Goal: Information Seeking & Learning: Learn about a topic

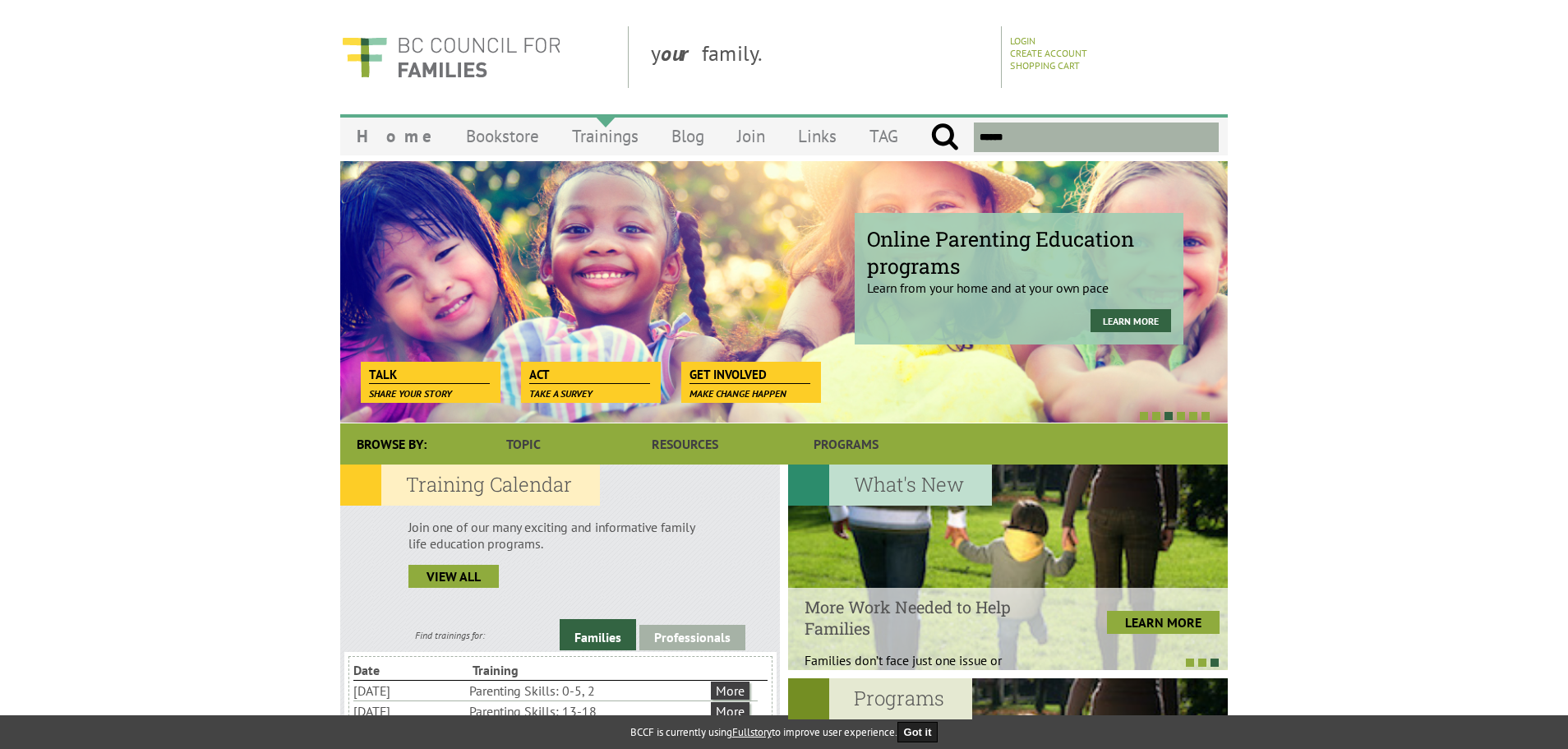
click at [575, 140] on link "Trainings" at bounding box center [605, 137] width 100 height 39
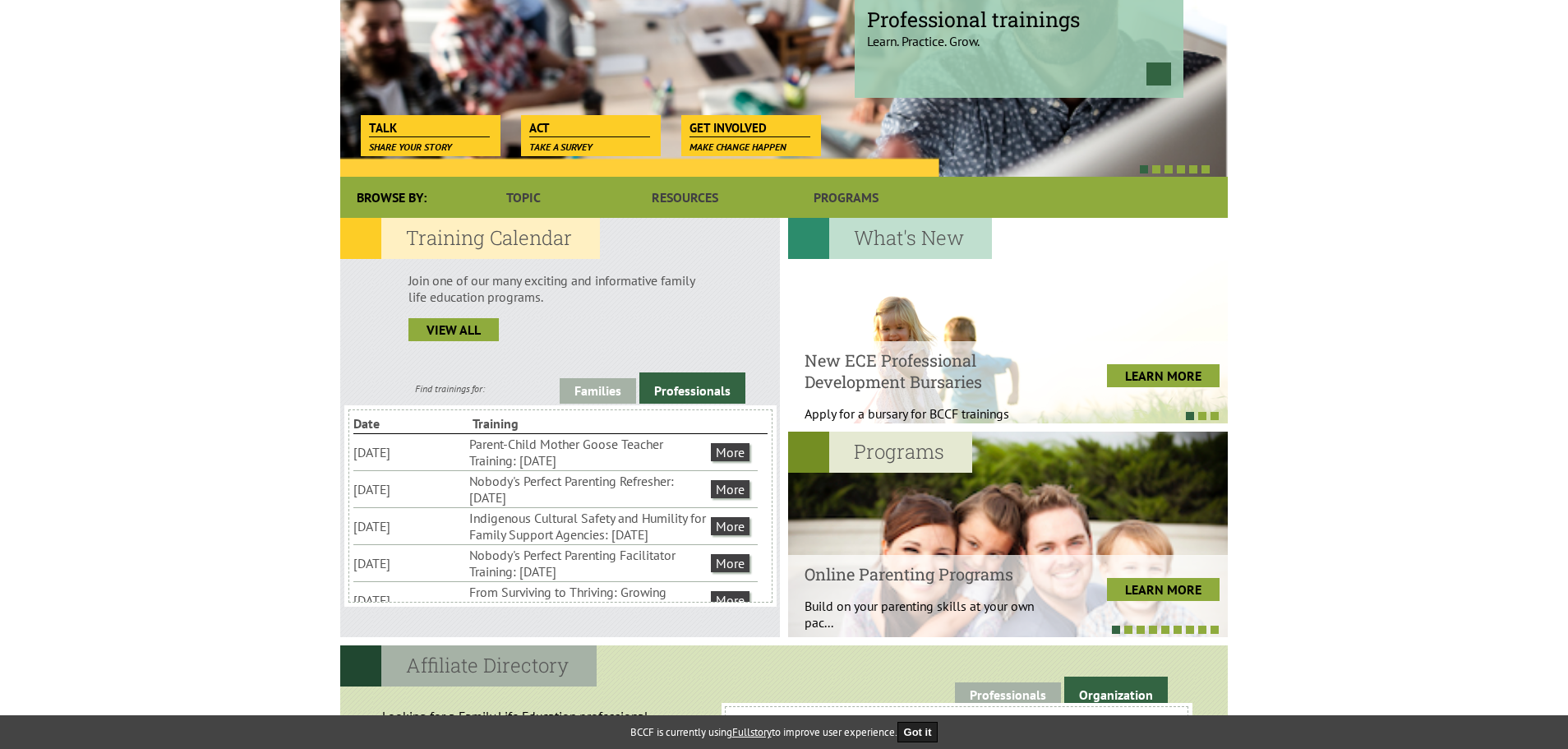
scroll to position [328, 0]
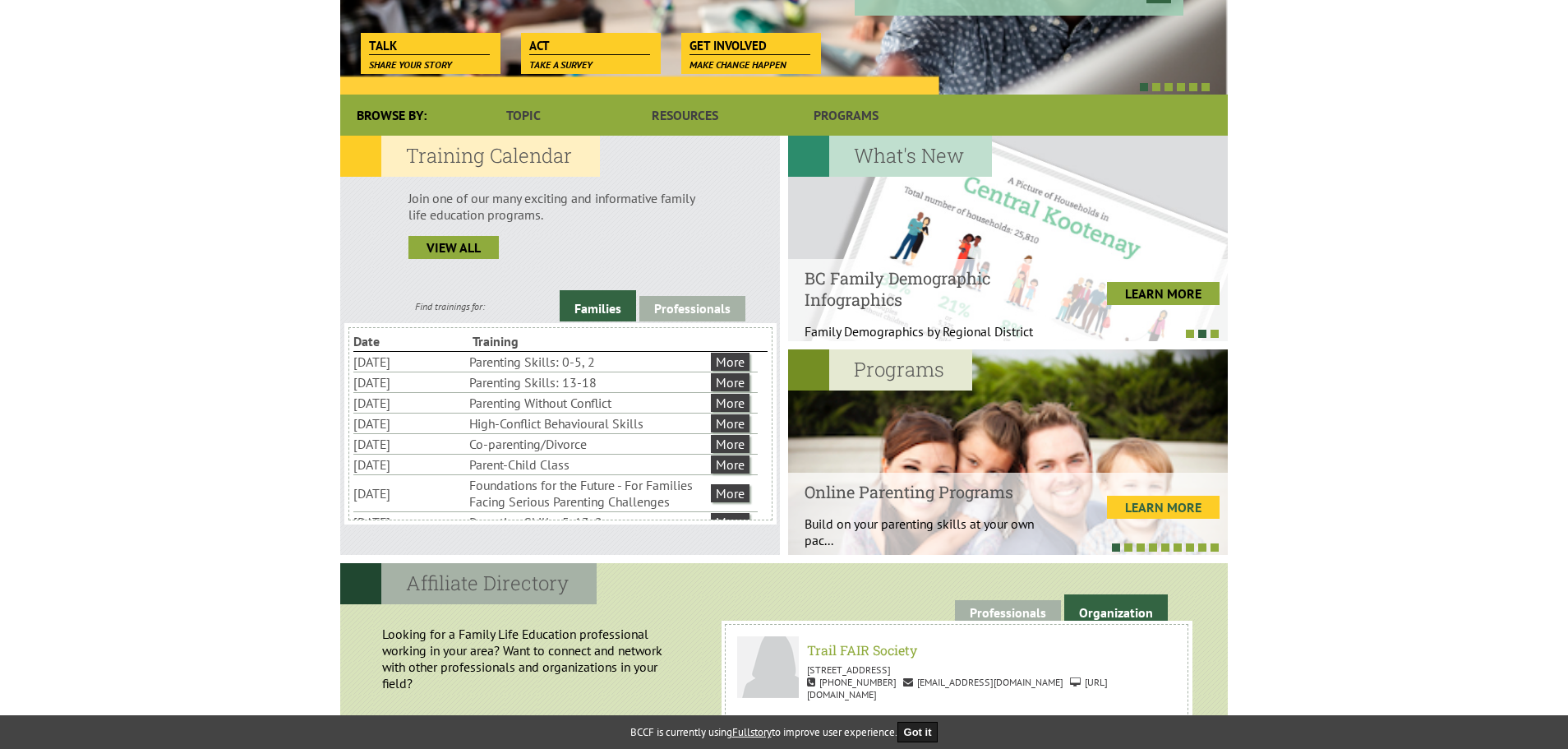
click at [1155, 513] on link "LEARN MORE" at bounding box center [1163, 506] width 113 height 23
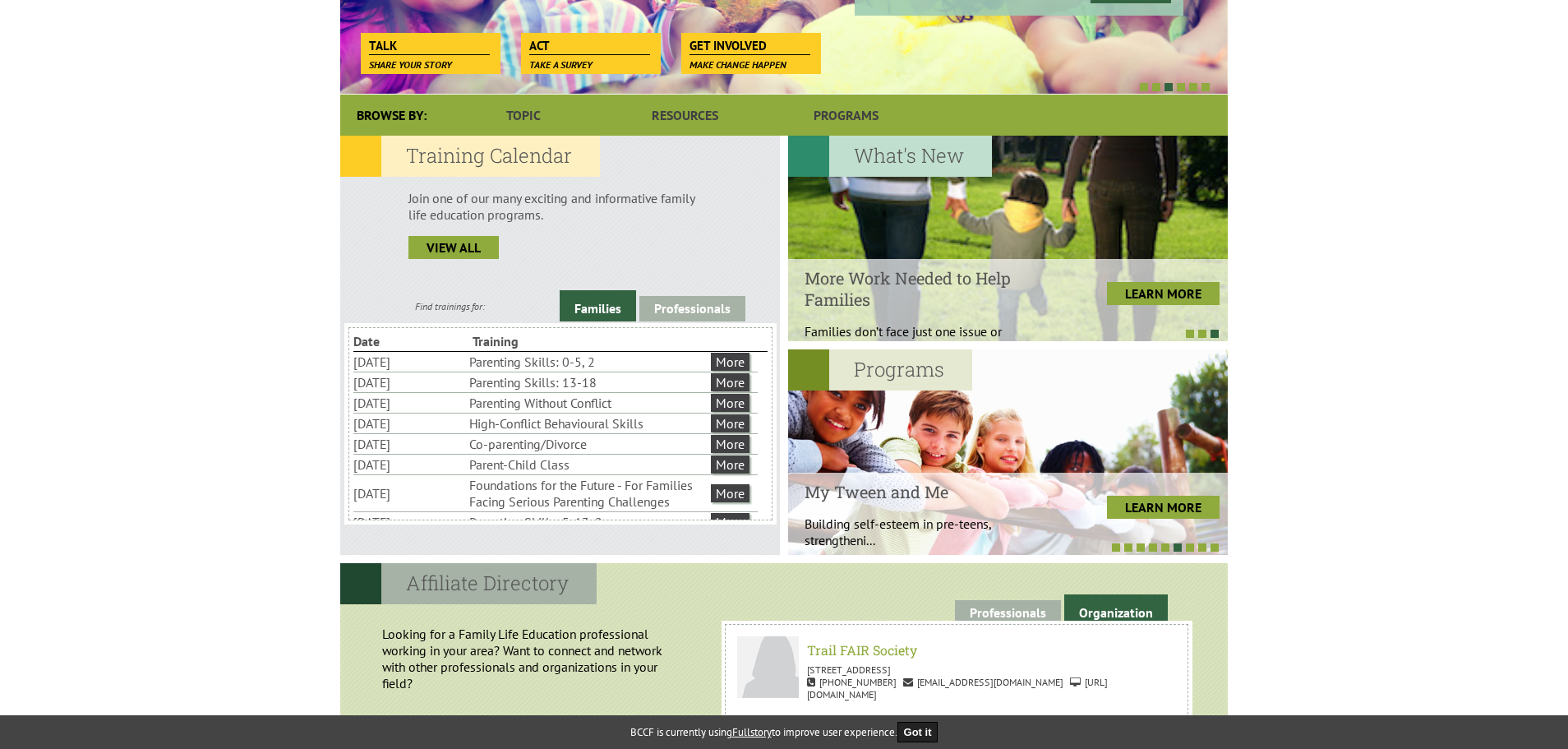
scroll to position [57, 0]
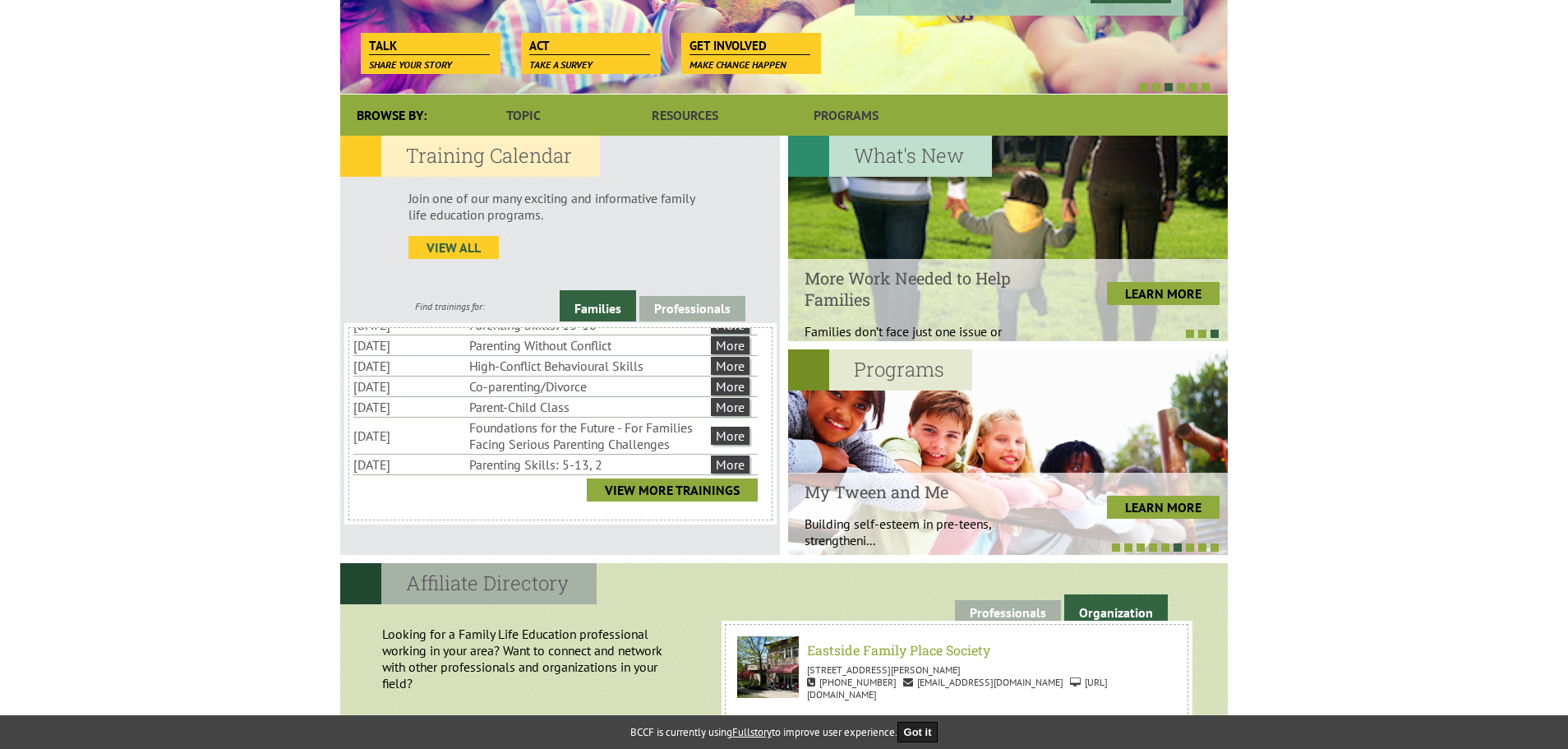
click at [461, 243] on link "view all" at bounding box center [454, 247] width 90 height 23
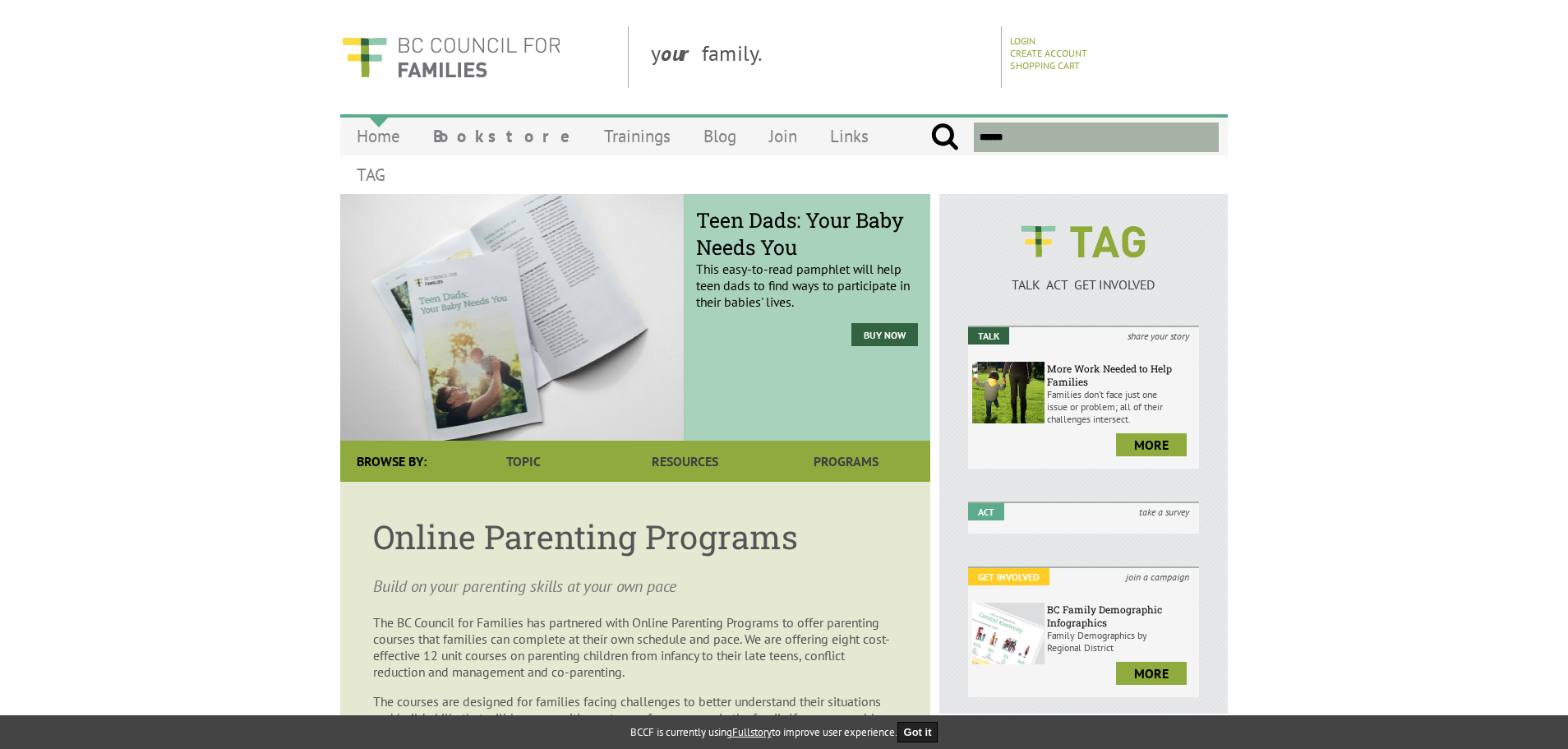
click at [382, 136] on link "Home" at bounding box center [378, 137] width 77 height 39
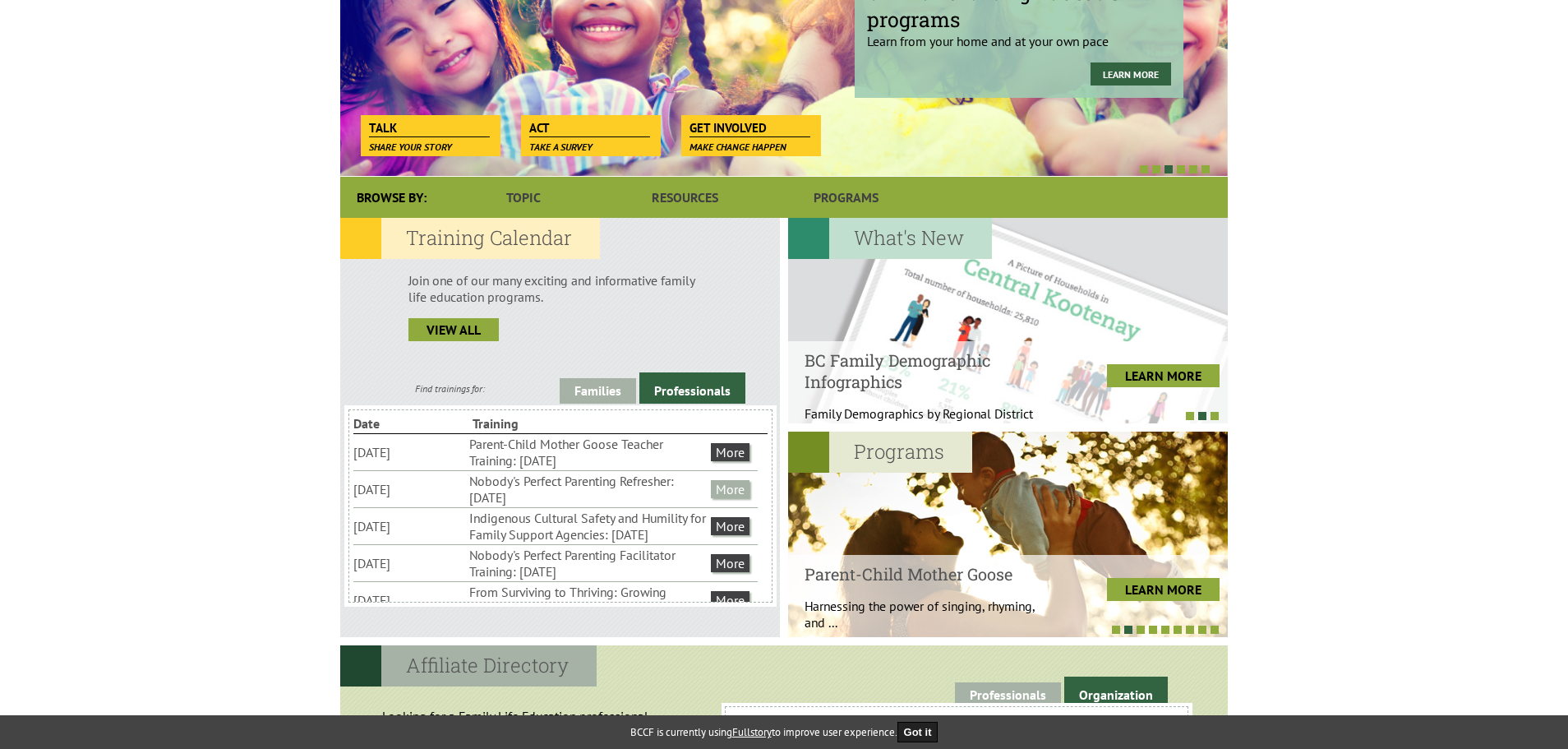
click at [736, 488] on link "More" at bounding box center [731, 489] width 39 height 18
